Goal: Check status

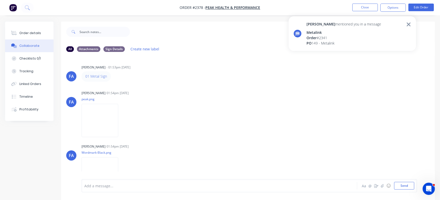
scroll to position [2, 0]
click at [362, 4] on button "Close" at bounding box center [365, 8] width 25 height 8
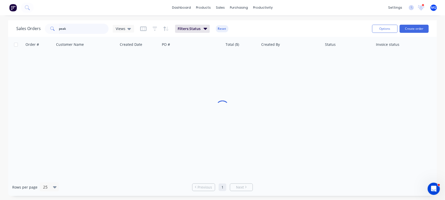
click at [95, 31] on input "peak" at bounding box center [84, 29] width 50 height 10
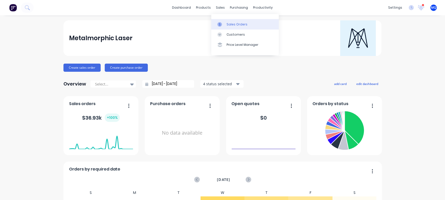
click at [224, 23] on div at bounding box center [221, 24] width 8 height 5
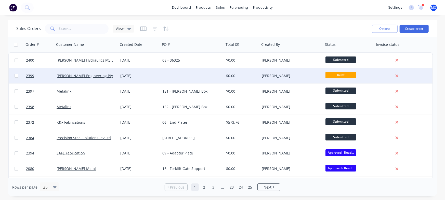
click at [163, 77] on div at bounding box center [192, 75] width 64 height 15
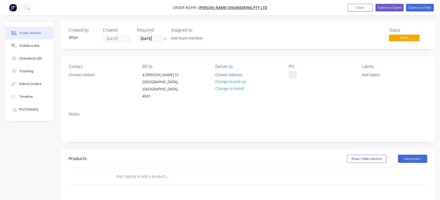
click at [291, 73] on div at bounding box center [293, 74] width 8 height 7
